Goal: Task Accomplishment & Management: Manage account settings

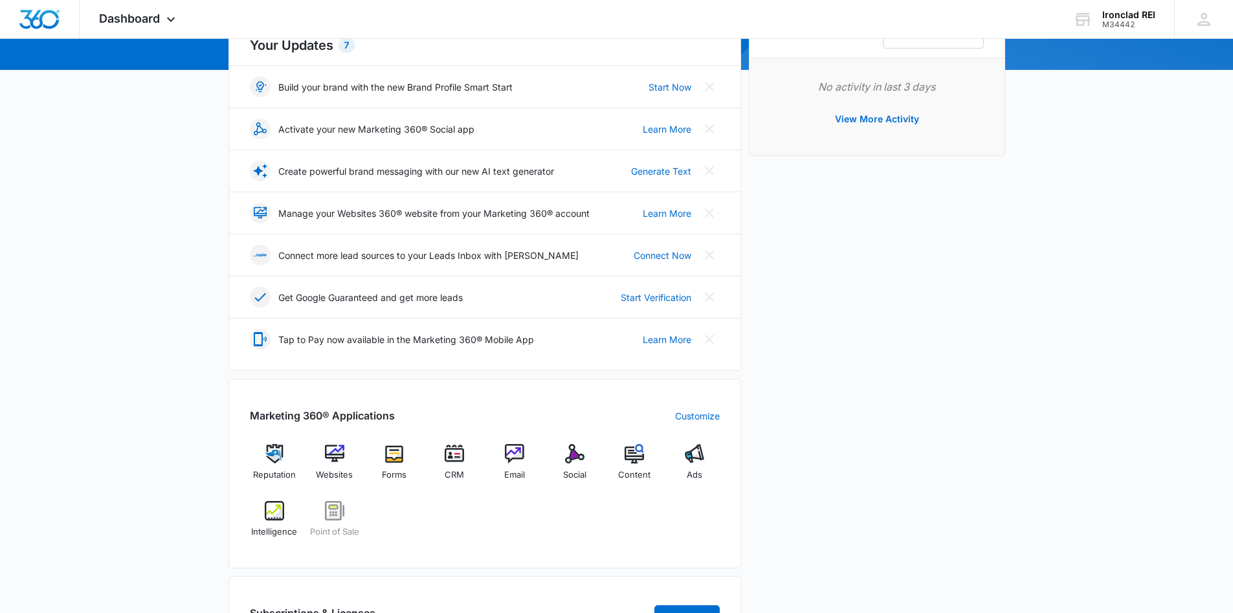
scroll to position [65, 0]
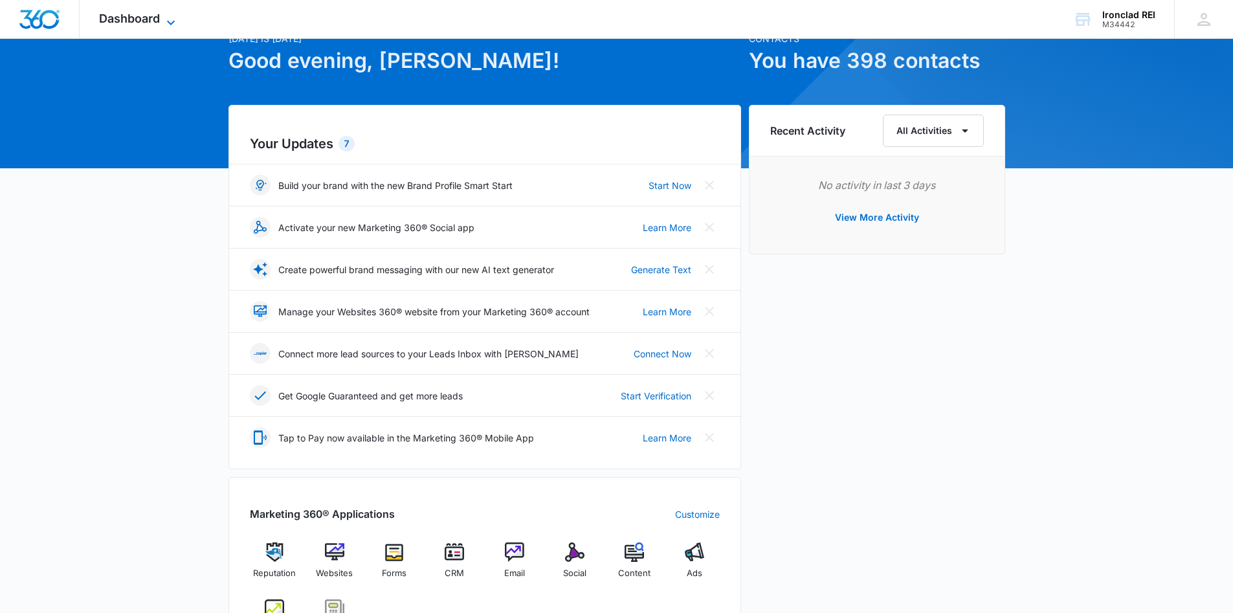
click at [148, 23] on span "Dashboard" at bounding box center [129, 19] width 61 height 14
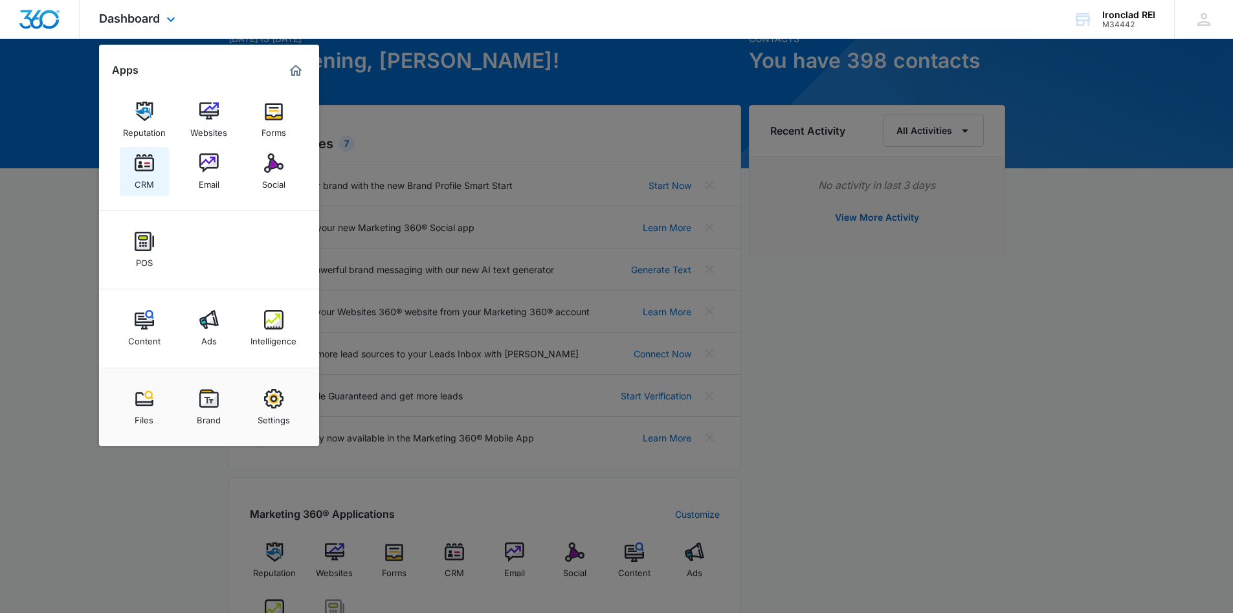
click at [147, 160] on img at bounding box center [144, 162] width 19 height 19
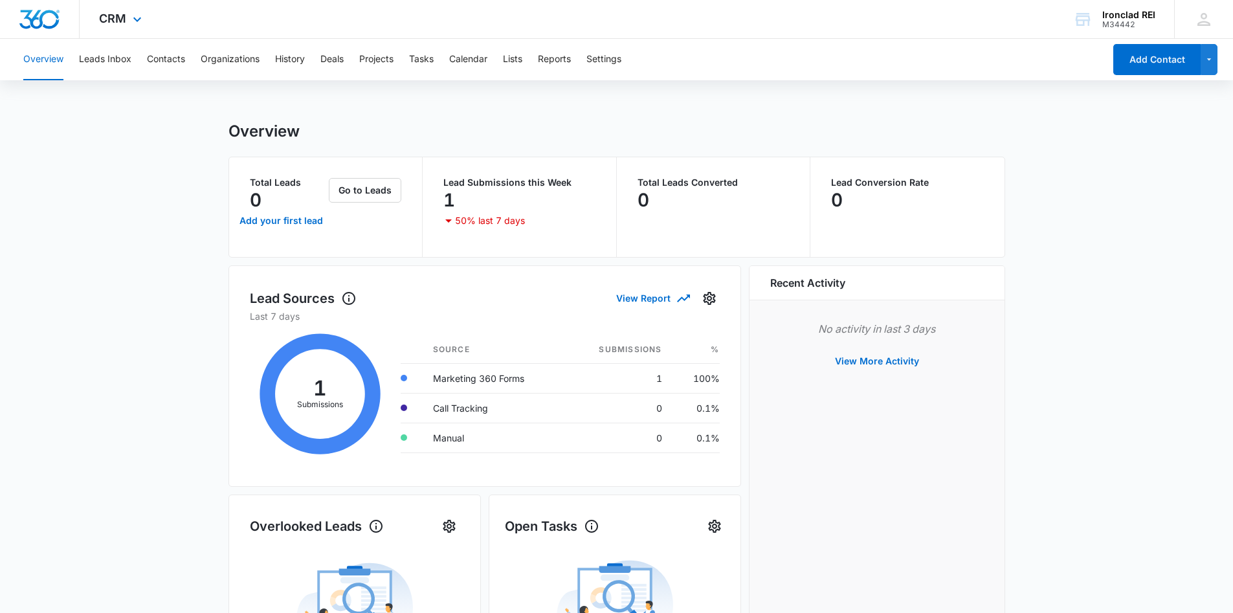
click at [127, 19] on div "CRM Apps Reputation Websites Forms CRM Email Social POS Content Ads Intelligenc…" at bounding box center [122, 19] width 85 height 38
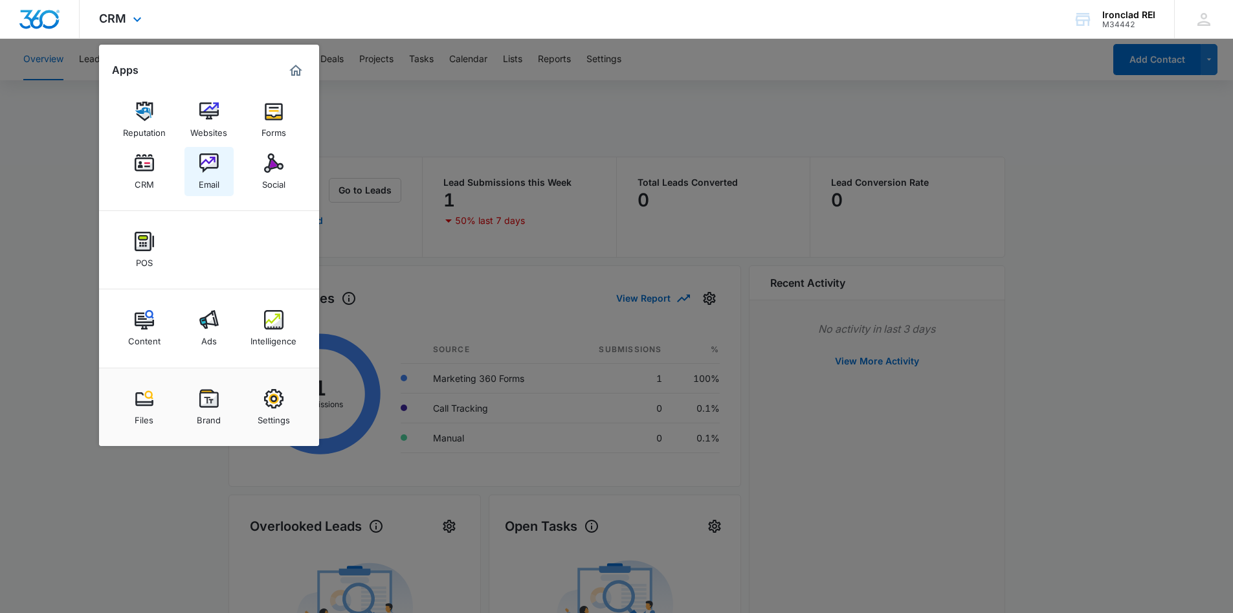
click at [207, 167] on img at bounding box center [208, 162] width 19 height 19
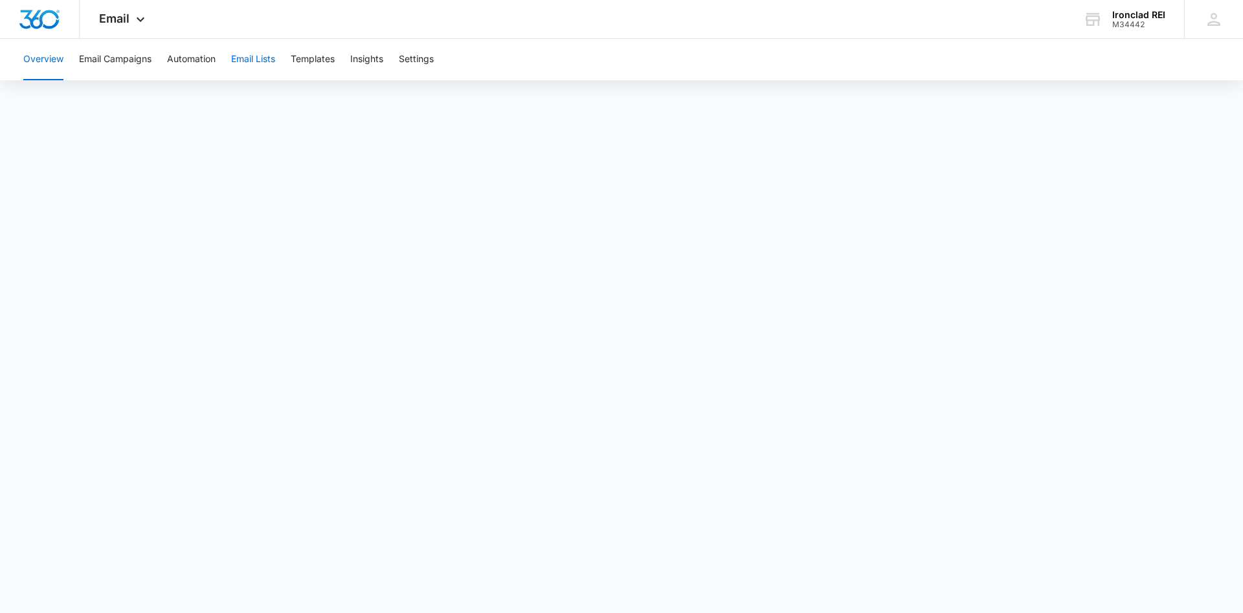
click at [248, 58] on button "Email Lists" at bounding box center [253, 59] width 44 height 41
